Goal: Navigation & Orientation: Find specific page/section

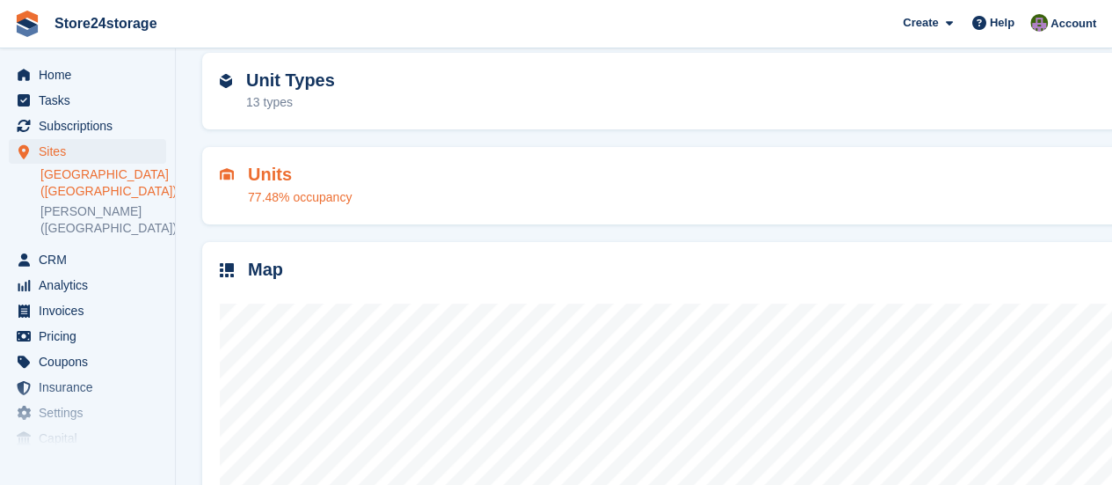
scroll to position [264, 0]
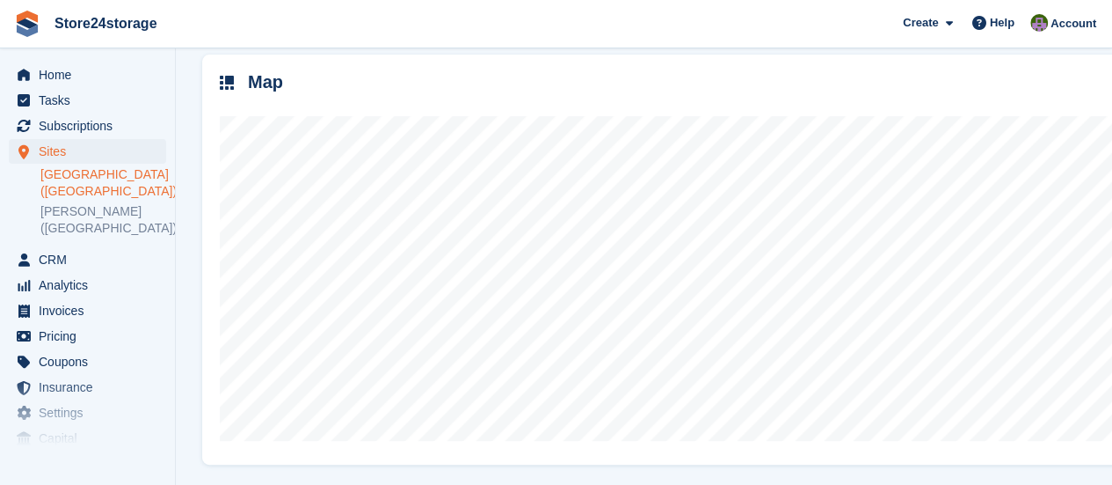
click at [106, 175] on link "Manston Airport (Kent)" at bounding box center [103, 182] width 126 height 33
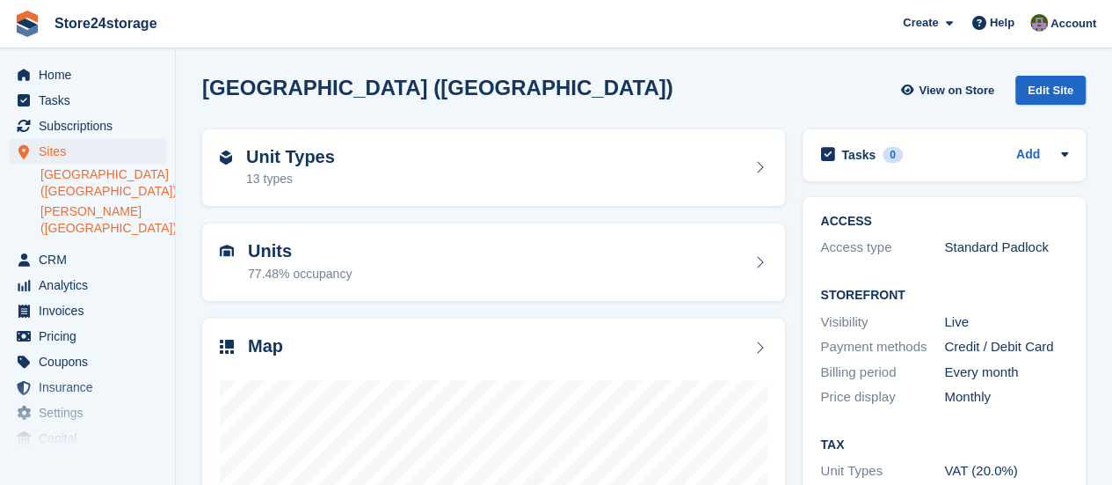
click at [76, 215] on link "[PERSON_NAME] ([GEOGRAPHIC_DATA])" at bounding box center [103, 219] width 126 height 33
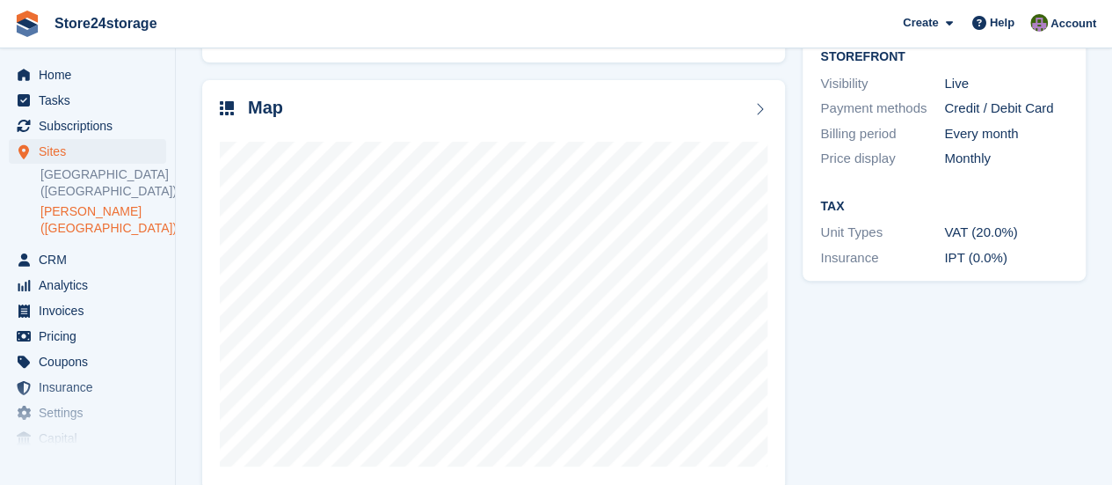
scroll to position [264, 0]
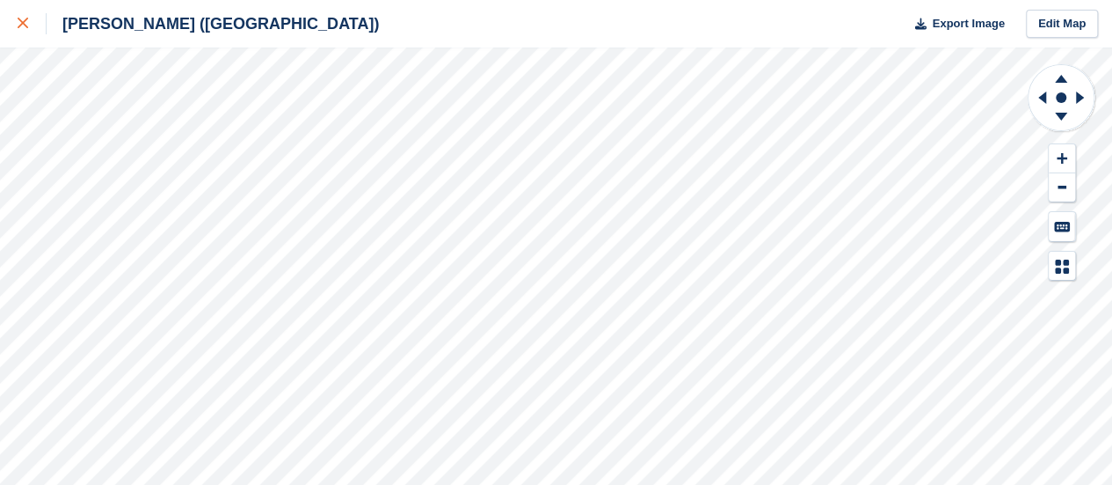
click at [19, 26] on icon at bounding box center [23, 23] width 11 height 11
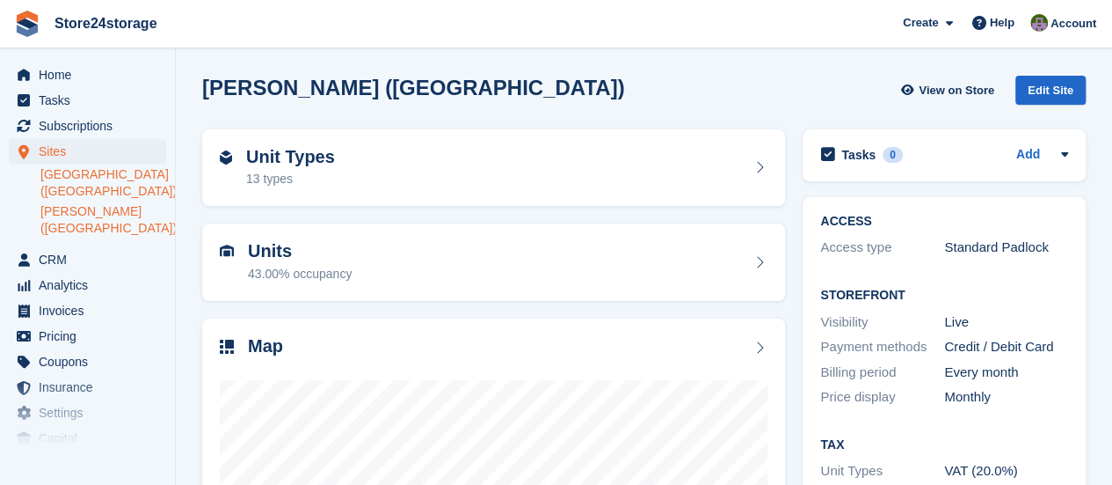
click at [96, 173] on link "[GEOGRAPHIC_DATA] ([GEOGRAPHIC_DATA])" at bounding box center [103, 182] width 126 height 33
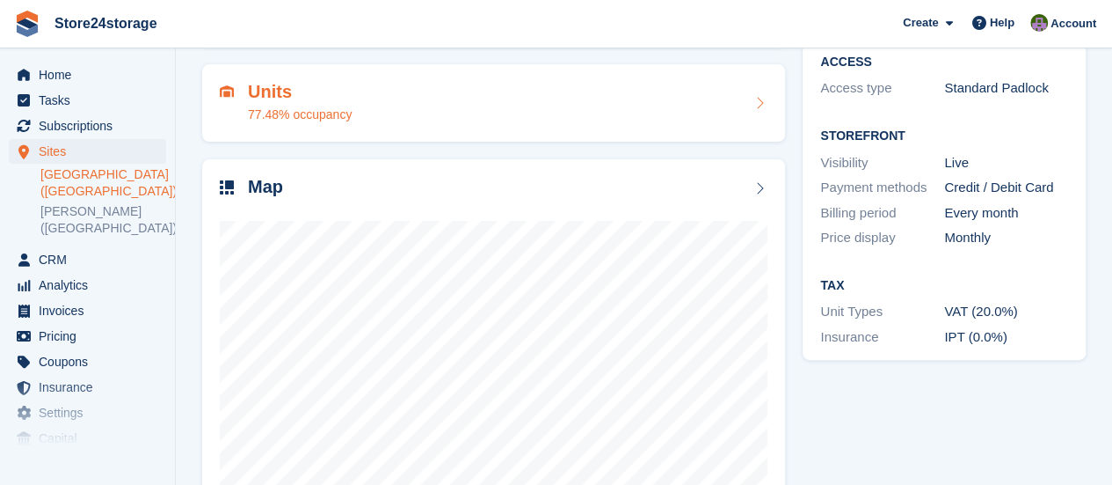
scroll to position [176, 0]
